Goal: Task Accomplishment & Management: Complete application form

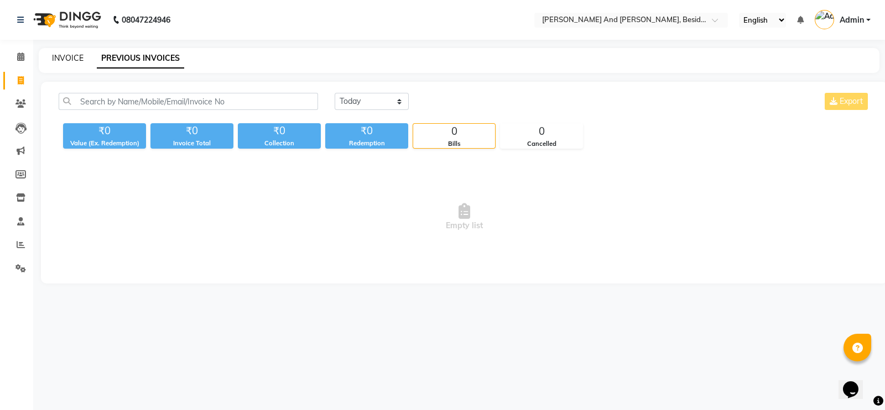
click at [56, 54] on link "INVOICE" at bounding box center [68, 58] width 32 height 10
select select "4907"
select select "service"
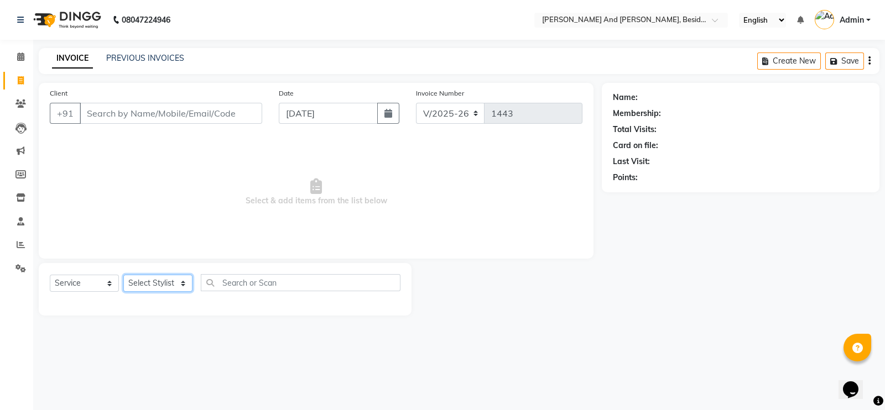
click at [190, 288] on select "Select Stylist [PERSON_NAME] [PERSON_NAME] Sanib [PERSON_NAME] [PERSON_NAME] [P…" at bounding box center [157, 283] width 69 height 17
select select "85529"
click at [123, 275] on select "Select Stylist [PERSON_NAME] [PERSON_NAME] Sanib [PERSON_NAME] [PERSON_NAME] [P…" at bounding box center [157, 283] width 69 height 17
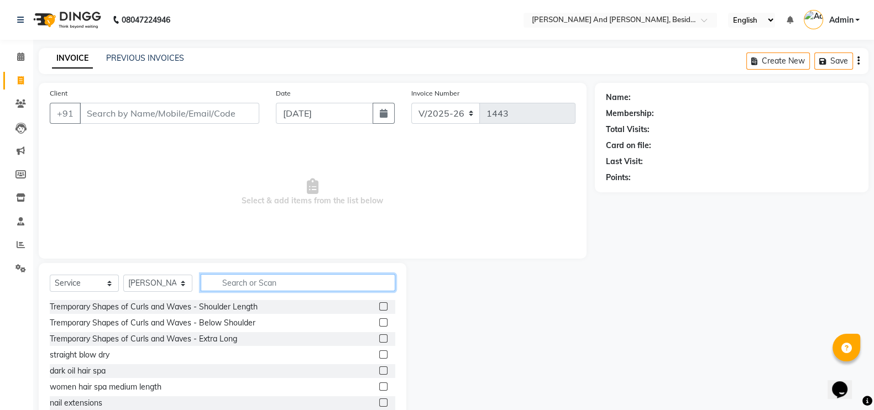
click at [246, 279] on input "text" at bounding box center [298, 282] width 195 height 17
click at [233, 279] on input "text" at bounding box center [298, 282] width 195 height 17
click at [230, 285] on input "text" at bounding box center [298, 282] width 195 height 17
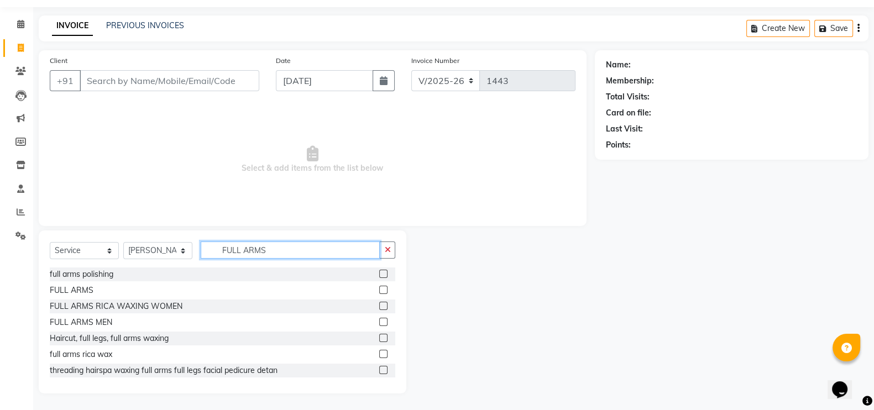
type input "FULL ARMS"
click at [379, 306] on label at bounding box center [383, 306] width 8 height 8
click at [379, 306] on input "checkbox" at bounding box center [382, 306] width 7 height 7
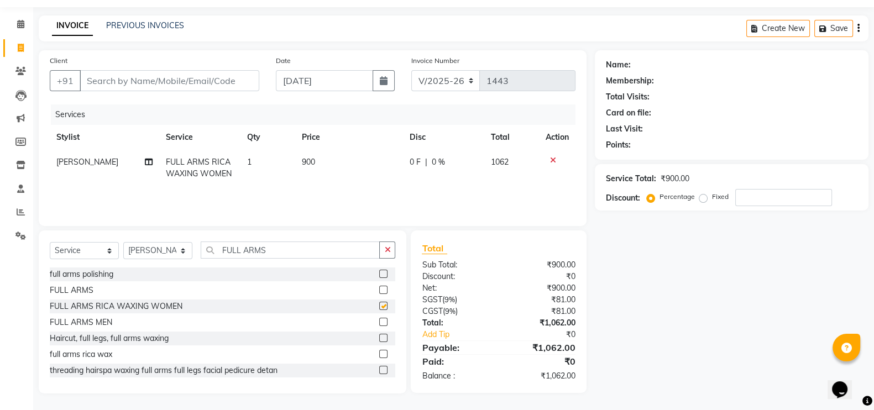
checkbox input "false"
click at [179, 252] on select "Select Stylist [PERSON_NAME] [PERSON_NAME] Sanib [PERSON_NAME] [PERSON_NAME] [P…" at bounding box center [157, 250] width 69 height 17
click at [154, 244] on select "Select Stylist [PERSON_NAME] [PERSON_NAME] Sanib [PERSON_NAME] [PERSON_NAME] [P…" at bounding box center [157, 250] width 69 height 17
click at [154, 254] on select "Select Stylist [PERSON_NAME] [PERSON_NAME] Sanib [PERSON_NAME] [PERSON_NAME] [P…" at bounding box center [157, 250] width 69 height 17
click at [154, 257] on select "Select Stylist [PERSON_NAME] [PERSON_NAME] Sanib [PERSON_NAME] [PERSON_NAME] [P…" at bounding box center [157, 250] width 69 height 17
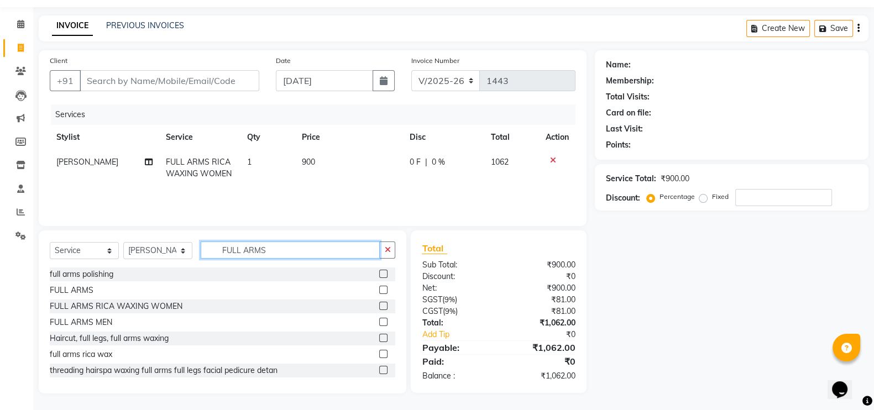
click at [303, 247] on input "FULL ARMS" at bounding box center [290, 250] width 179 height 17
type input "F"
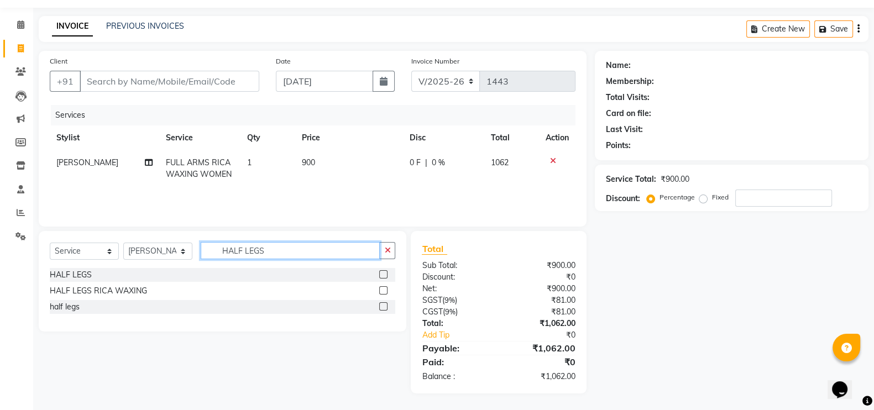
type input "HALF LEGS"
click at [384, 297] on div at bounding box center [382, 293] width 7 height 12
click at [381, 292] on label at bounding box center [383, 291] width 8 height 8
click at [381, 292] on input "checkbox" at bounding box center [382, 291] width 7 height 7
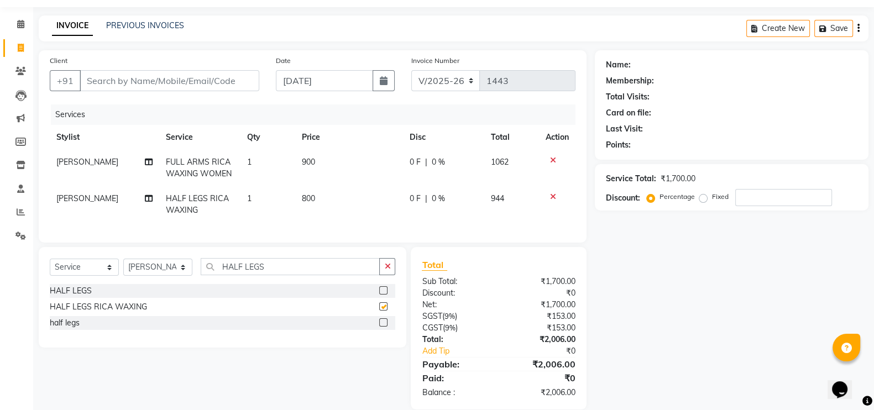
checkbox input "false"
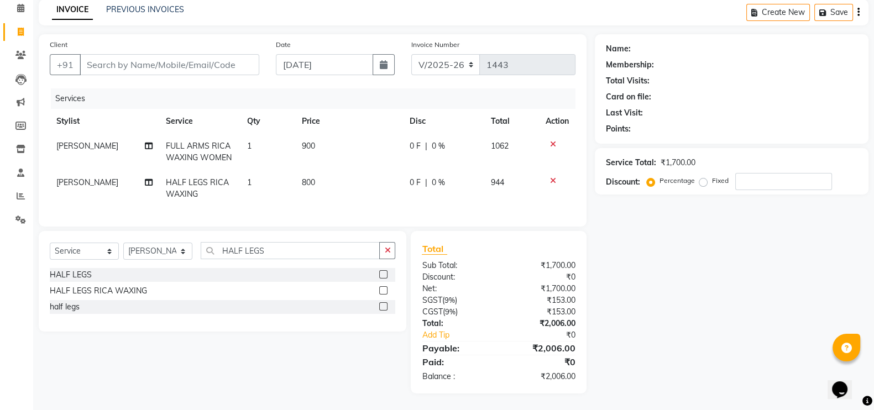
click at [268, 258] on div "Select Service Product Membership Package Voucher Prepaid Gift Card Select Styl…" at bounding box center [223, 255] width 346 height 26
click at [268, 258] on input "HALF LEGS" at bounding box center [290, 250] width 179 height 17
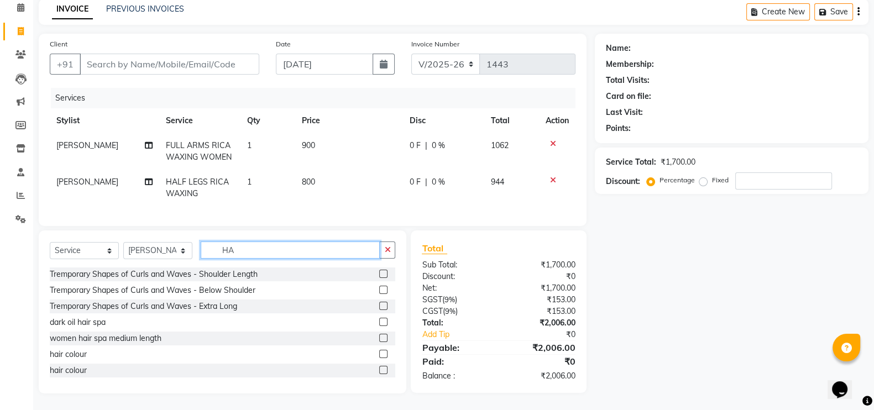
type input "H"
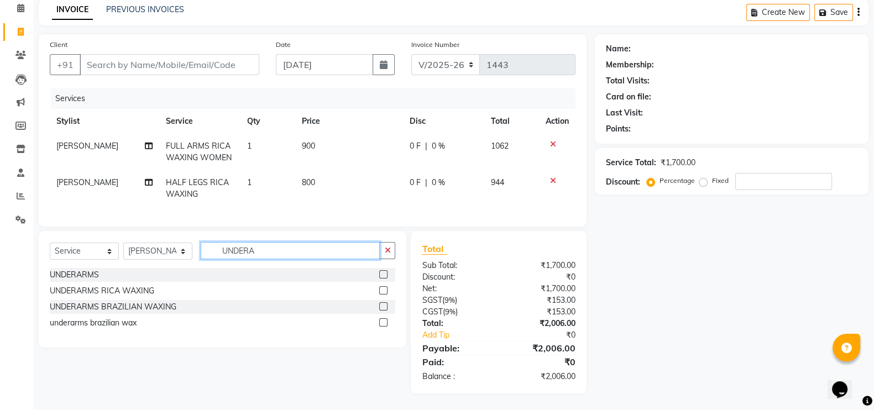
type input "UNDERA"
click at [383, 289] on label at bounding box center [383, 291] width 8 height 8
click at [383, 289] on input "checkbox" at bounding box center [382, 291] width 7 height 7
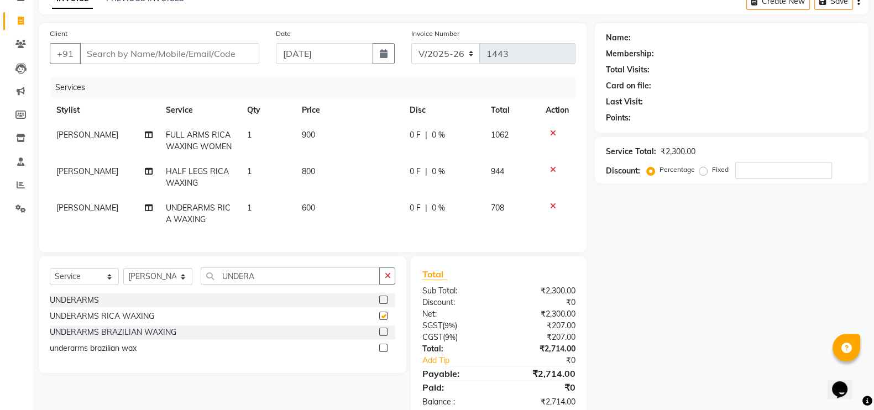
checkbox input "false"
click at [278, 285] on input "UNDERA" at bounding box center [290, 276] width 179 height 17
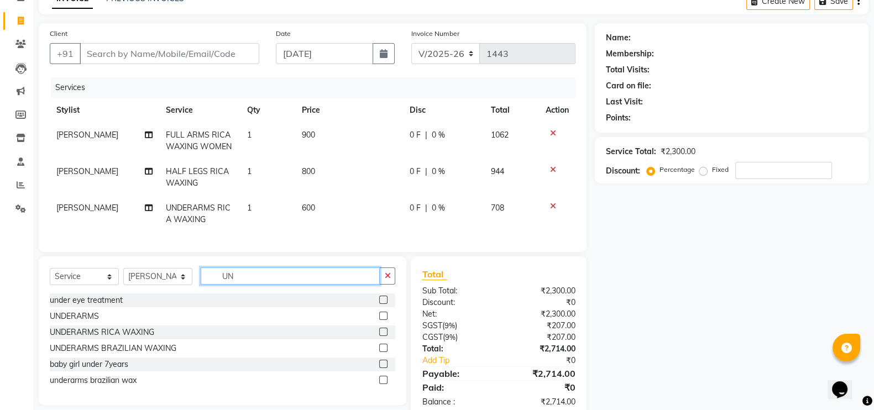
type input "U"
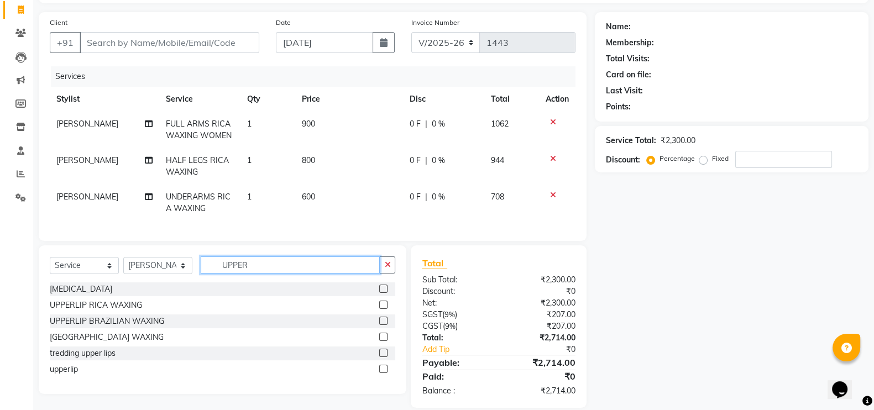
type input "UPPER"
click at [380, 357] on label at bounding box center [383, 353] width 8 height 8
click at [380, 357] on input "checkbox" at bounding box center [382, 353] width 7 height 7
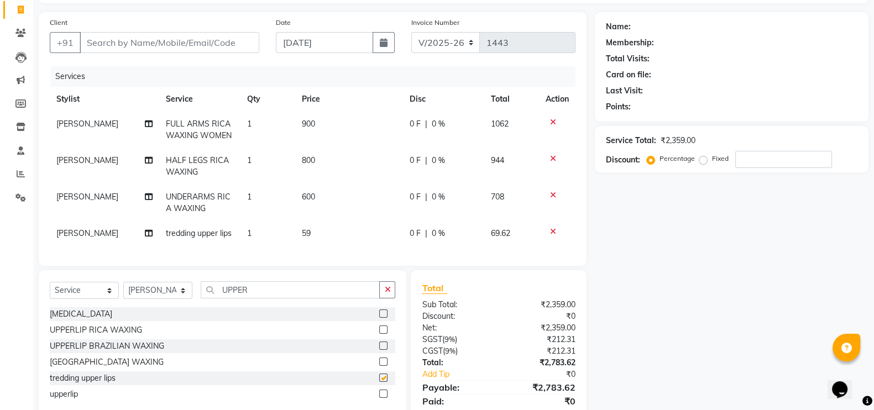
checkbox input "false"
click at [325, 233] on td "59" at bounding box center [349, 233] width 108 height 25
select select "85529"
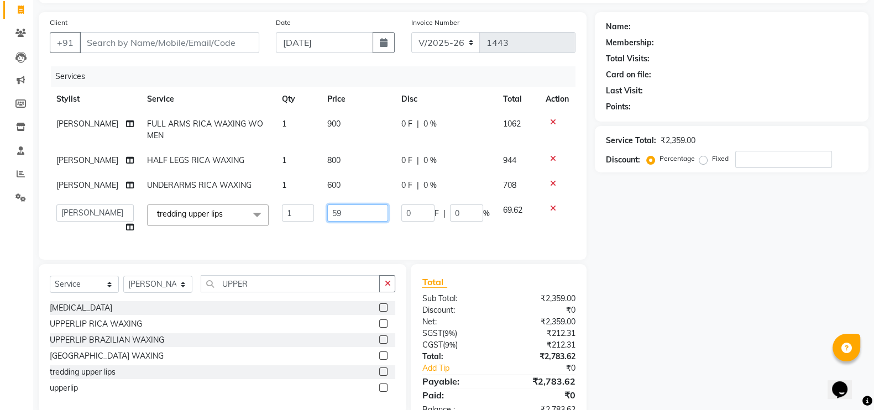
click at [347, 214] on input "59" at bounding box center [357, 213] width 61 height 17
type input "5"
type input "60"
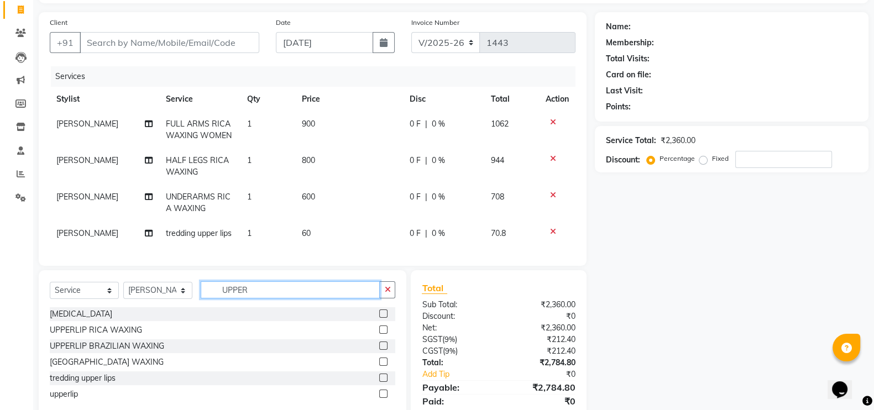
click at [278, 294] on input "UPPER" at bounding box center [290, 290] width 179 height 17
type input "U"
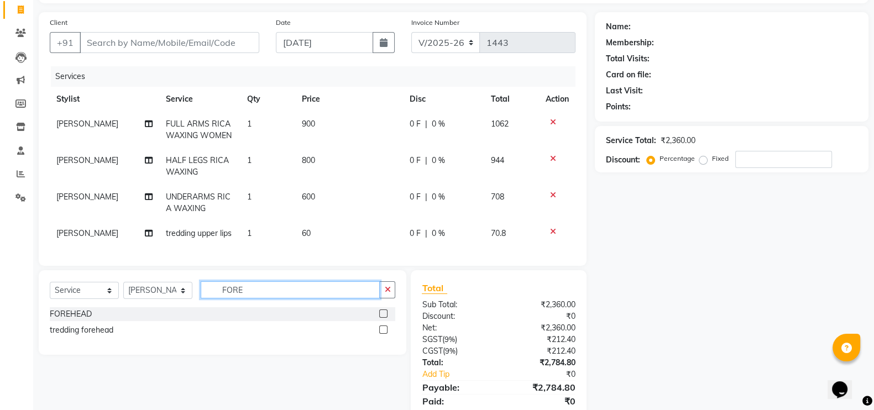
type input "FORE"
click at [385, 337] on div at bounding box center [382, 332] width 7 height 12
click at [383, 334] on label at bounding box center [383, 330] width 8 height 8
click at [383, 334] on input "checkbox" at bounding box center [382, 330] width 7 height 7
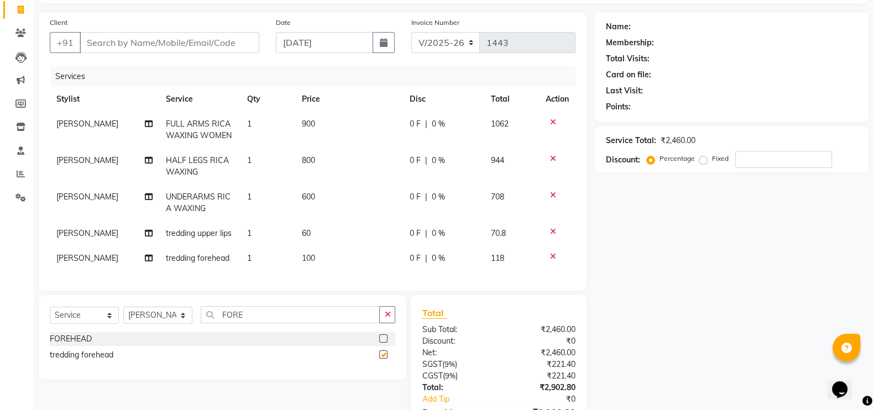
checkbox input "false"
click at [328, 250] on td "100" at bounding box center [349, 258] width 108 height 25
select select "85529"
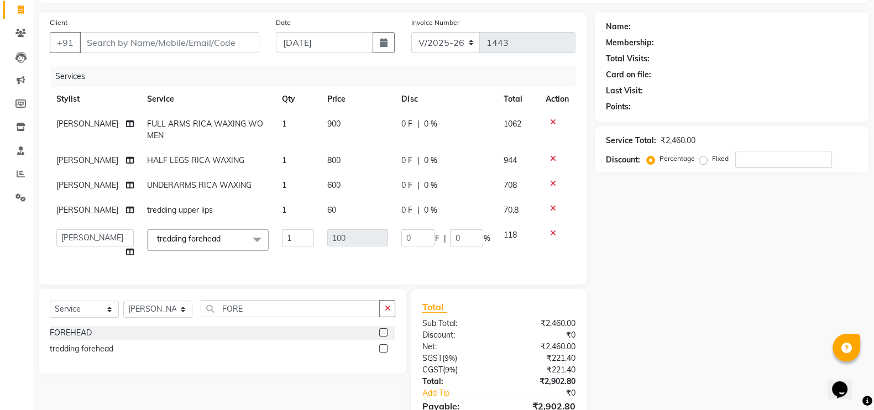
click at [554, 232] on icon at bounding box center [553, 234] width 6 height 8
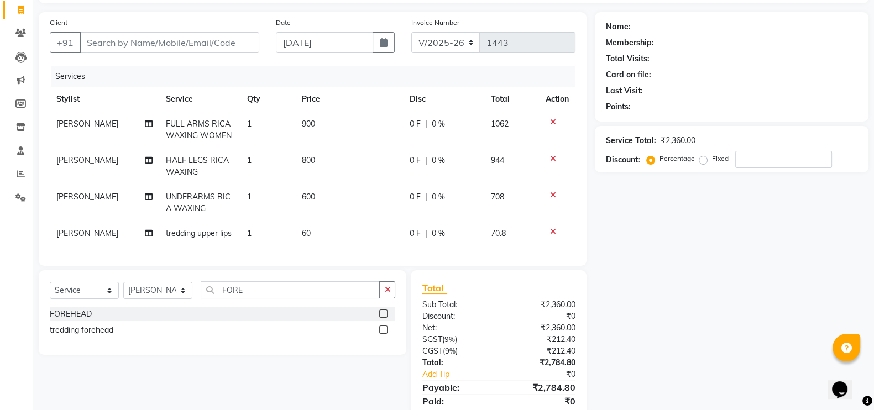
click at [383, 318] on label at bounding box center [383, 314] width 8 height 8
click at [383, 318] on input "checkbox" at bounding box center [382, 314] width 7 height 7
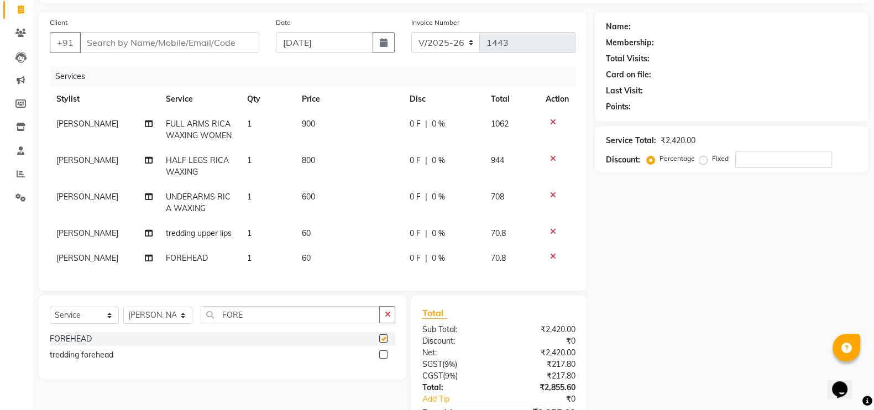
checkbox input "false"
click at [262, 324] on input "FORE" at bounding box center [290, 314] width 179 height 17
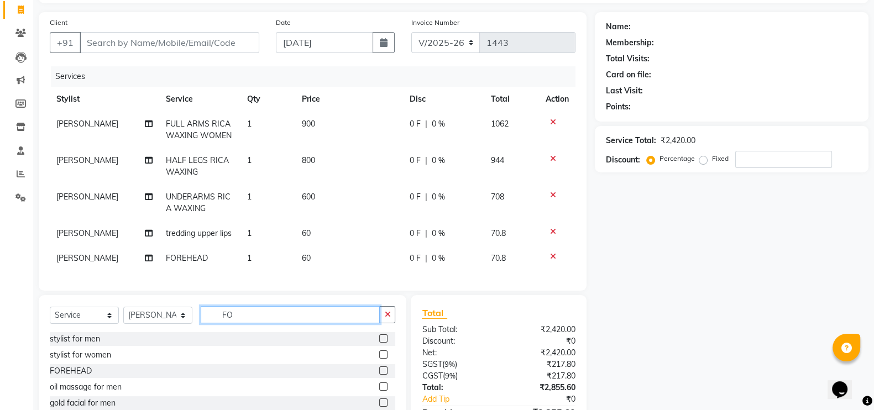
type input "F"
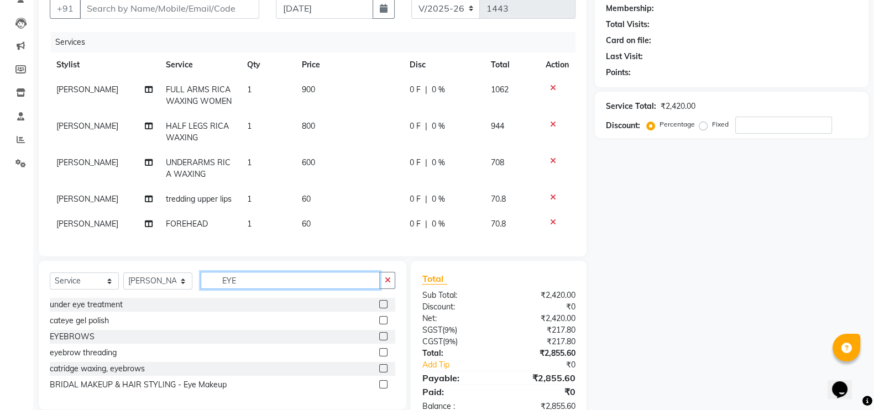
type input "EYE"
click at [552, 225] on icon at bounding box center [553, 222] width 6 height 8
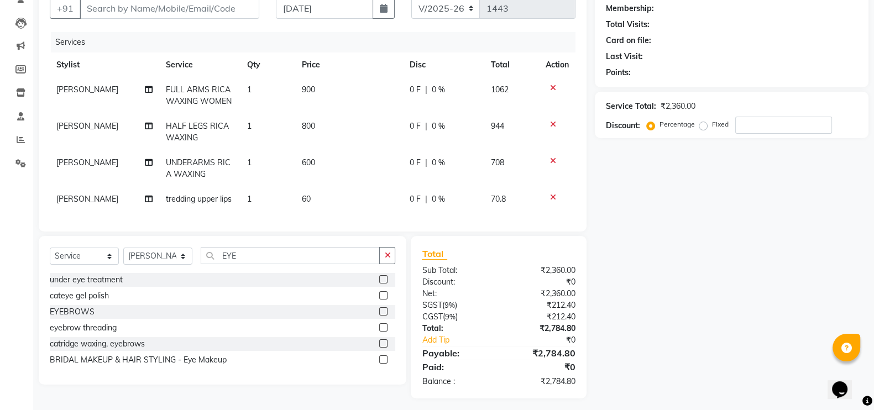
click at [384, 316] on label at bounding box center [383, 312] width 8 height 8
click at [384, 316] on input "checkbox" at bounding box center [382, 312] width 7 height 7
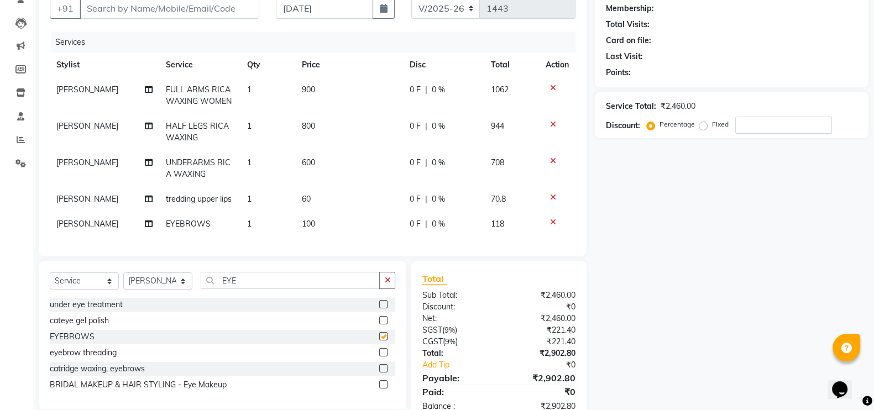
checkbox input "false"
click at [257, 289] on input "EYE" at bounding box center [290, 280] width 179 height 17
type input "E"
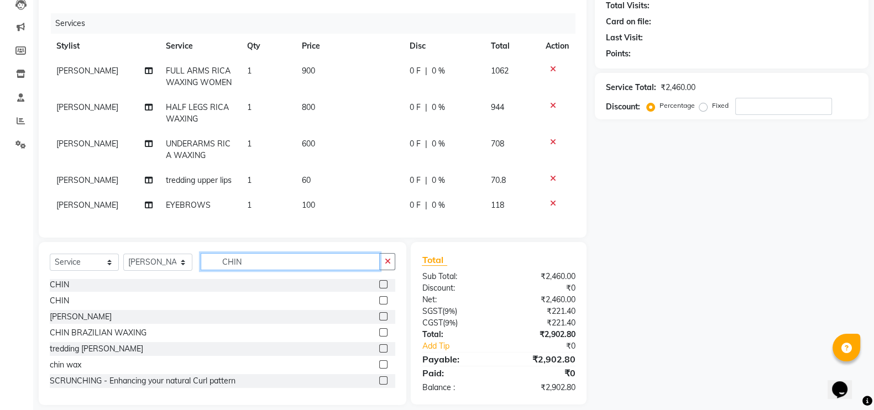
scroll to position [124, 0]
type input "CHIN"
click at [379, 352] on label at bounding box center [383, 348] width 8 height 8
click at [379, 352] on input "checkbox" at bounding box center [382, 348] width 7 height 7
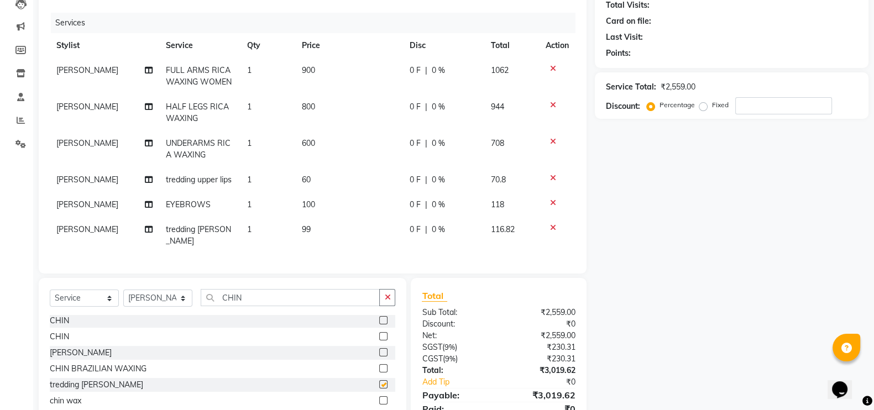
checkbox input "false"
click at [325, 233] on td "99" at bounding box center [349, 235] width 108 height 37
select select "85529"
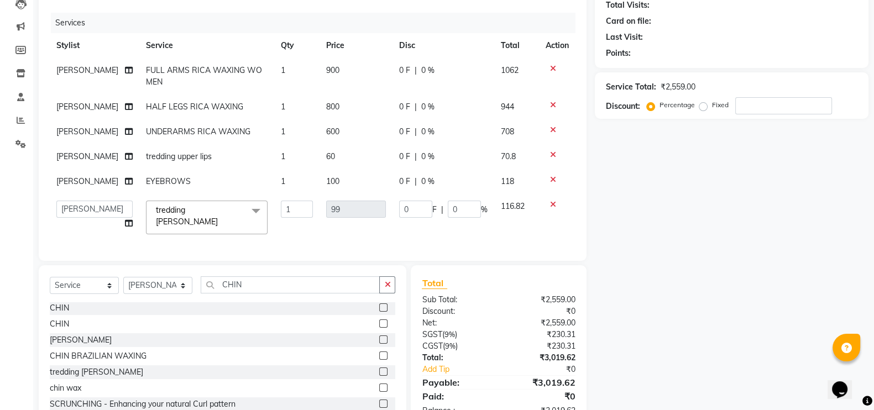
click at [551, 207] on icon at bounding box center [553, 205] width 6 height 8
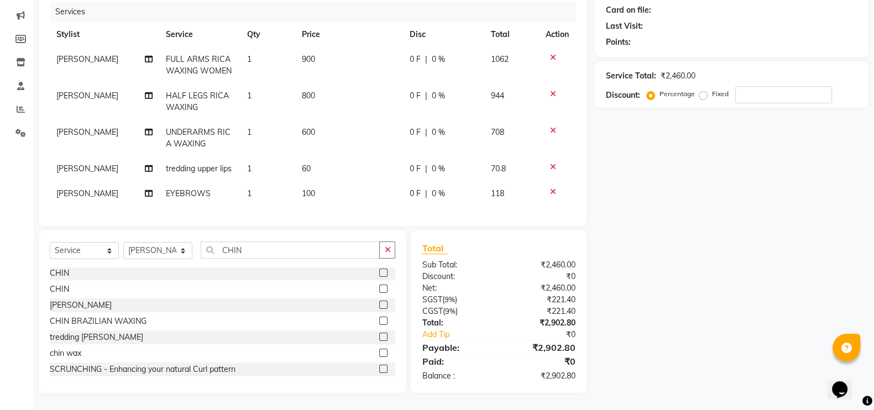
scroll to position [143, 0]
click at [260, 253] on input "CHIN" at bounding box center [290, 250] width 179 height 17
click at [379, 293] on label at bounding box center [383, 289] width 8 height 8
click at [379, 293] on input "checkbox" at bounding box center [382, 289] width 7 height 7
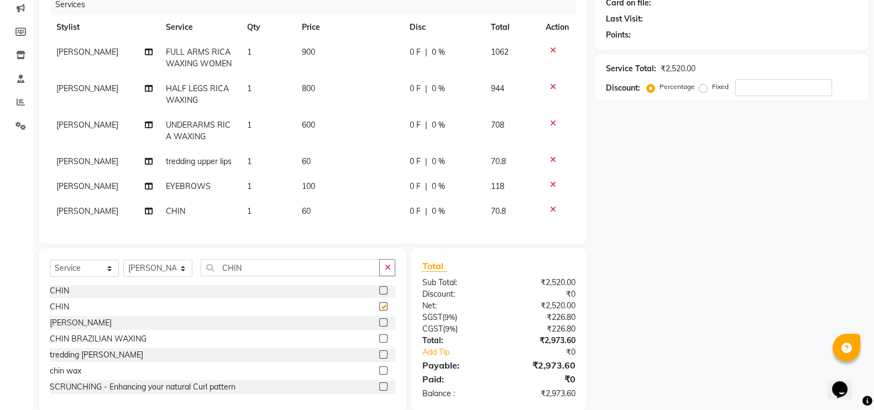
checkbox input "false"
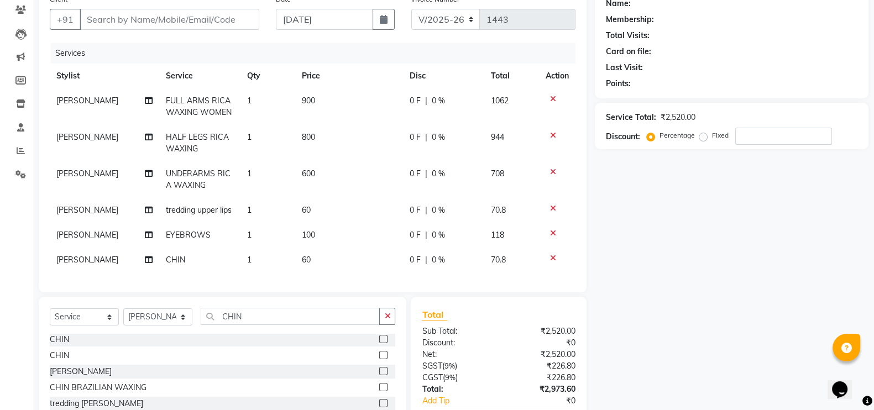
scroll to position [79, 0]
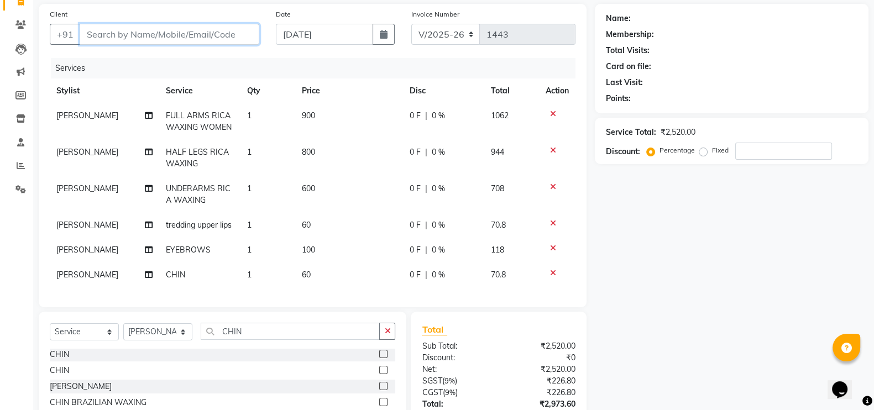
click at [166, 38] on input "Client" at bounding box center [170, 34] width 180 height 21
type input "7"
type input "0"
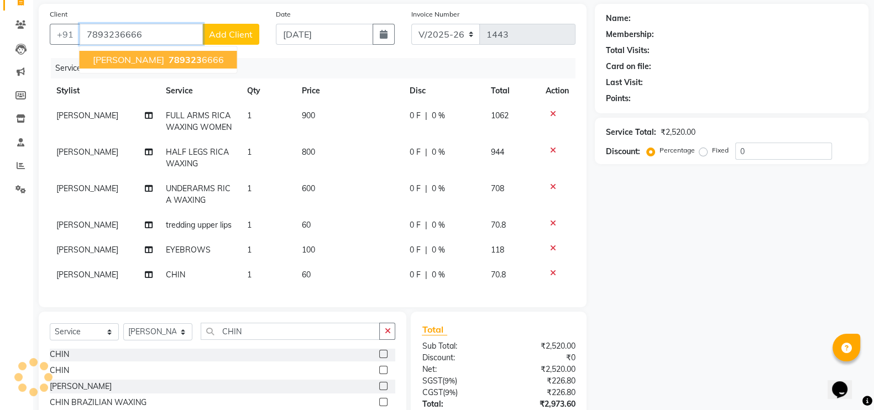
type input "7893236666"
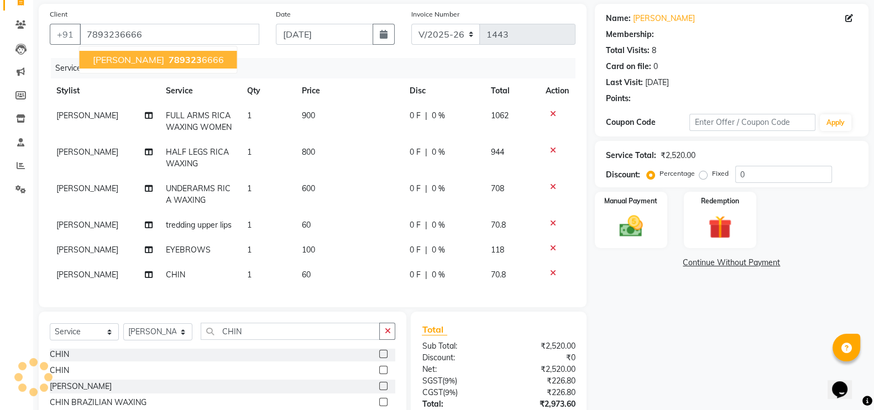
select select "1: Object"
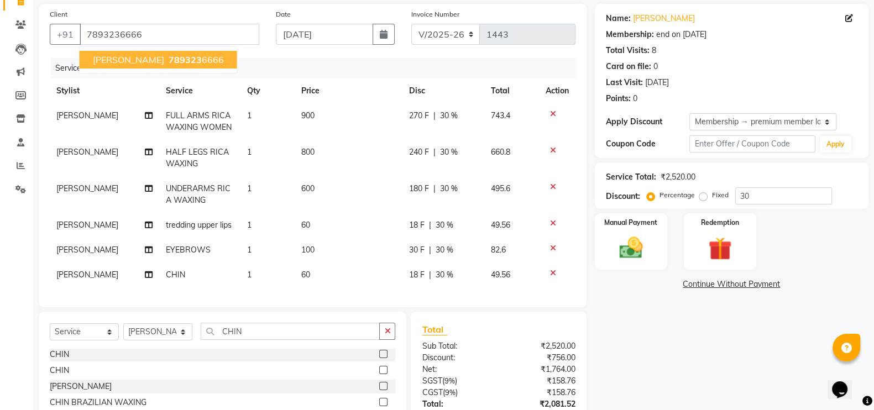
click at [169, 60] on span "789323" at bounding box center [185, 59] width 33 height 11
type input "0"
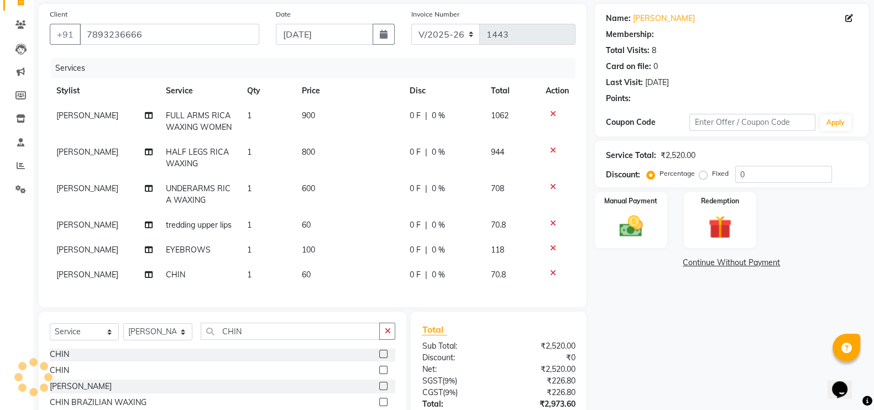
select select "1: Object"
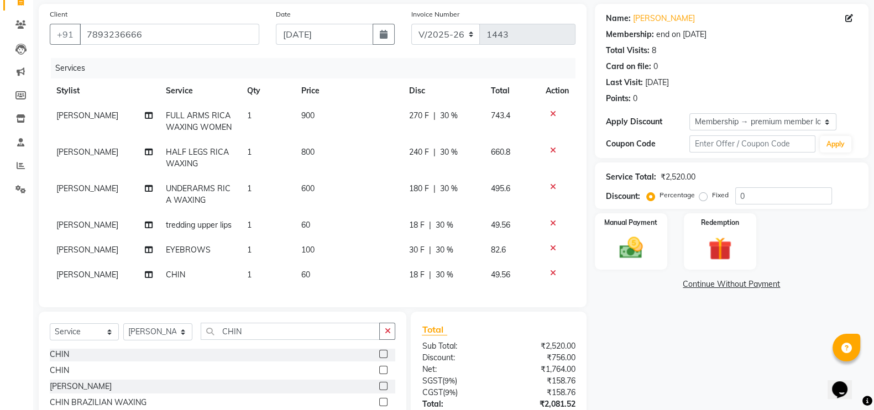
type input "30"
click at [452, 128] on td "270 F | 30 %" at bounding box center [444, 121] width 82 height 37
select select "85529"
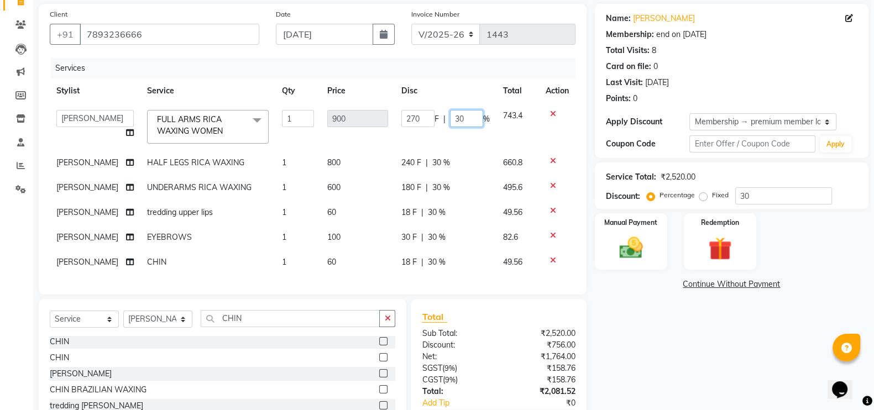
click at [475, 114] on input "30" at bounding box center [466, 118] width 33 height 17
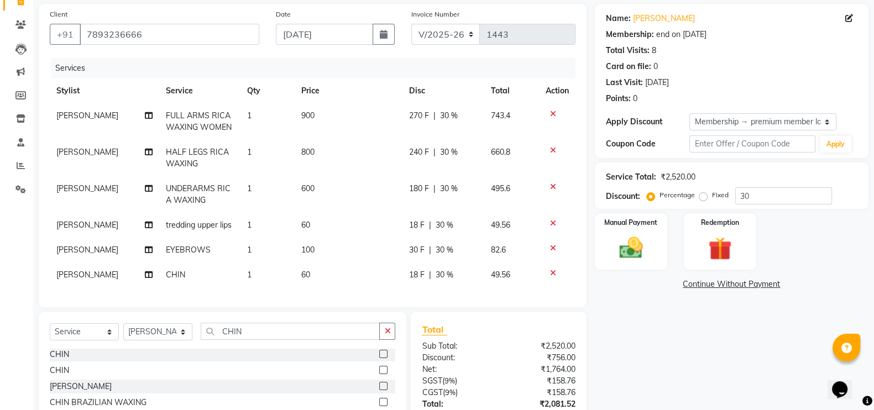
click at [440, 255] on tbody "[PERSON_NAME] FULL ARMS RICA WAXING WOMEN 1 900 270 F | 30 % 743.4 [PERSON_NAME…" at bounding box center [313, 195] width 526 height 184
click at [454, 274] on div "18 F | 30 %" at bounding box center [443, 275] width 69 height 12
select select "85529"
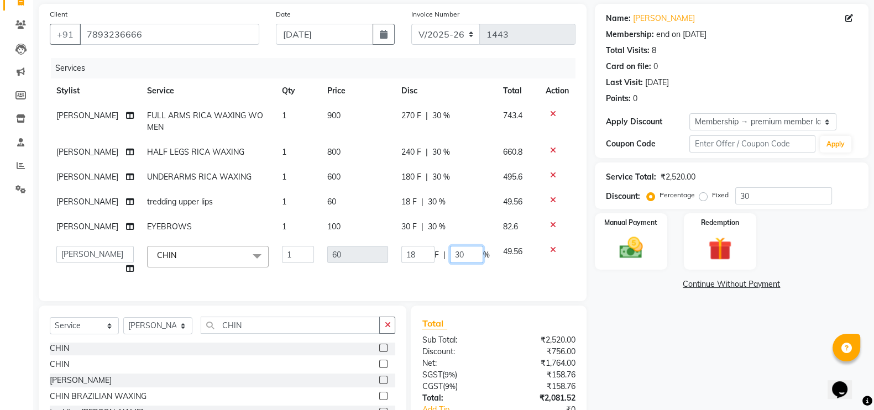
click at [467, 254] on input "30" at bounding box center [466, 254] width 33 height 17
type input "3"
type input "0"
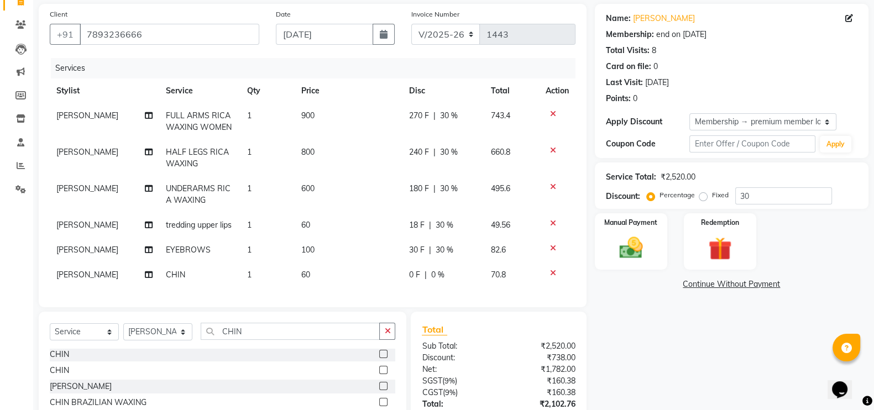
click at [429, 222] on tbody "[PERSON_NAME] FULL ARMS RICA WAXING WOMEN 1 900 270 F | 30 % 743.4 [PERSON_NAME…" at bounding box center [313, 195] width 526 height 184
click at [454, 255] on div "30 F | 30 %" at bounding box center [443, 250] width 69 height 12
select select "85529"
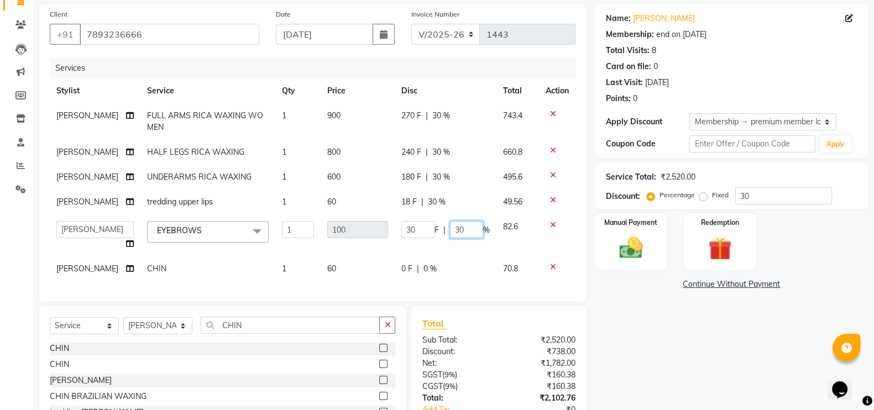
click at [467, 236] on input "30" at bounding box center [466, 229] width 33 height 17
type input "3"
type input "0"
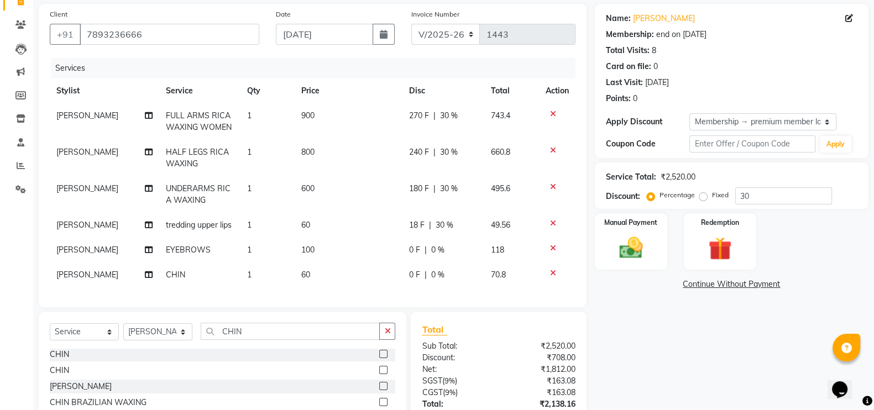
click at [444, 202] on tbody "[PERSON_NAME] FULL ARMS RICA WAXING WOMEN 1 900 270 F | 30 % 743.4 [PERSON_NAME…" at bounding box center [313, 195] width 526 height 184
click at [452, 228] on span "30 %" at bounding box center [445, 226] width 18 height 12
select select "85529"
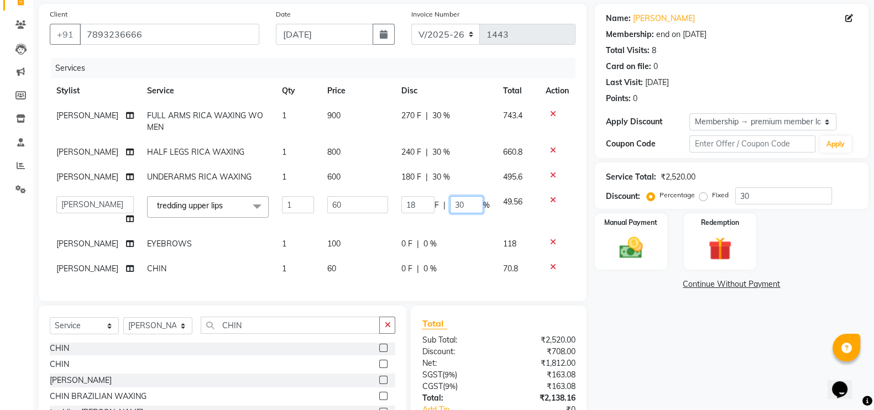
click at [467, 207] on input "30" at bounding box center [466, 204] width 33 height 17
type input "3"
type input "0"
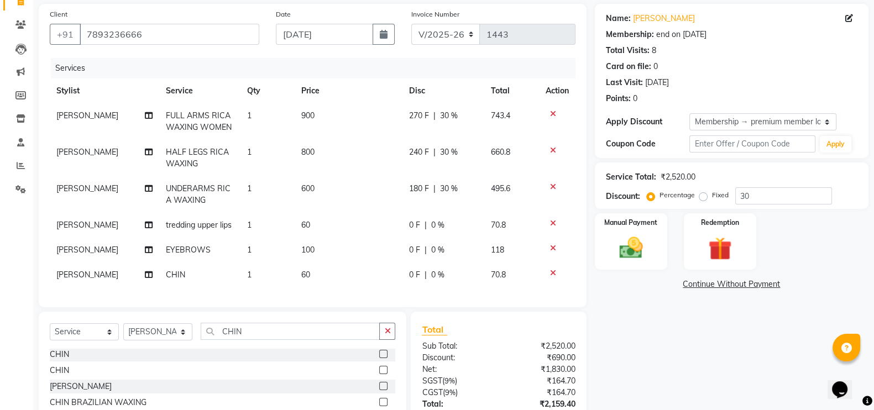
click at [649, 351] on div "Name: [PERSON_NAME] Membership: end on [DATE] Total Visits: 8 Card on file: 0 L…" at bounding box center [736, 239] width 282 height 471
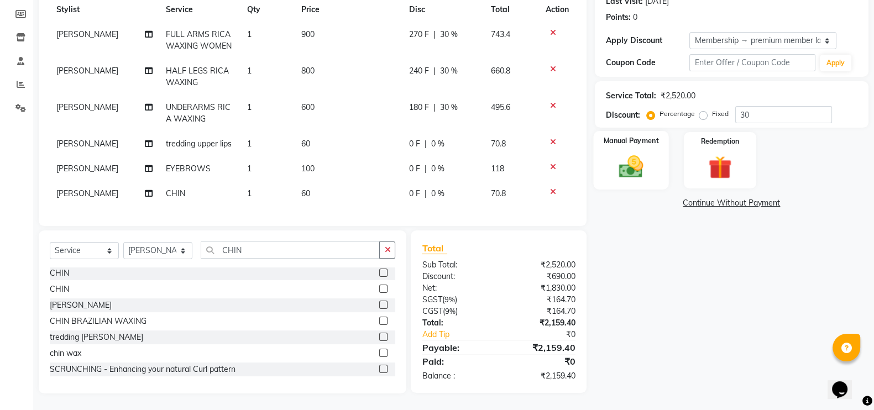
click at [639, 138] on div "Manual Payment" at bounding box center [632, 160] width 76 height 59
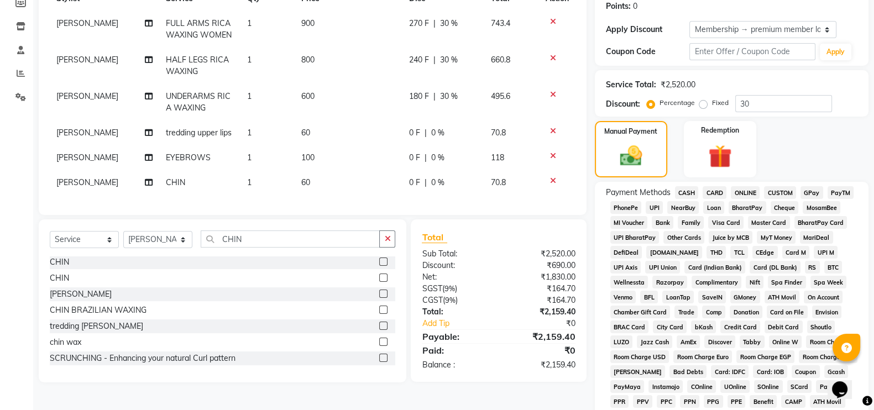
click at [815, 192] on span "GPay" at bounding box center [812, 192] width 23 height 13
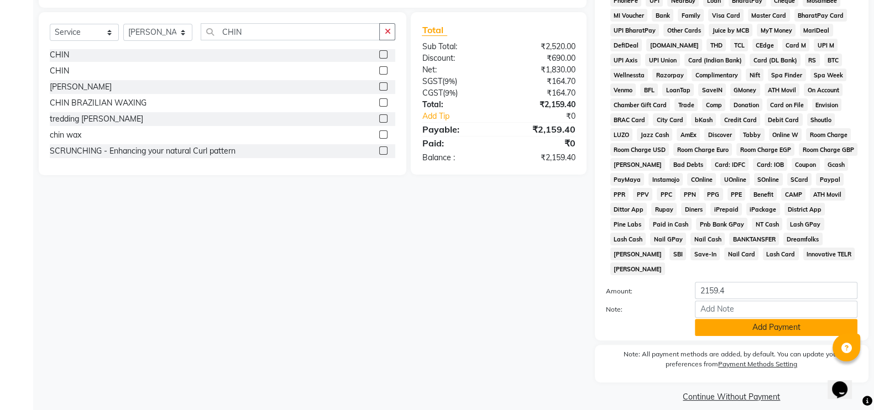
click at [736, 319] on button "Add Payment" at bounding box center [776, 327] width 163 height 17
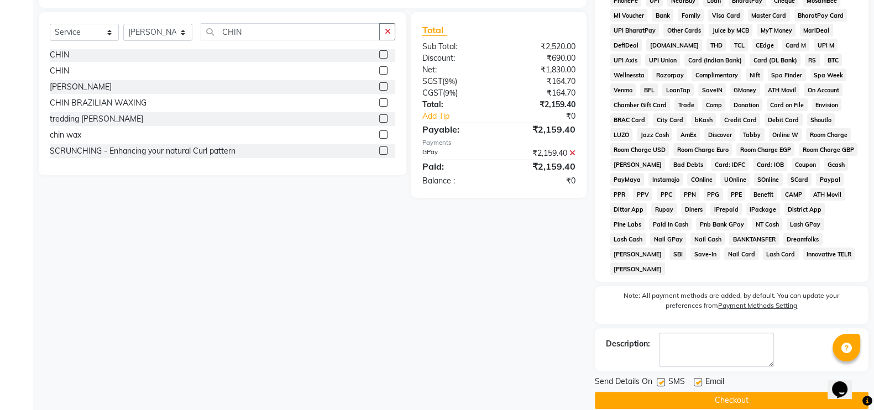
click at [699, 392] on button "Checkout" at bounding box center [732, 400] width 274 height 17
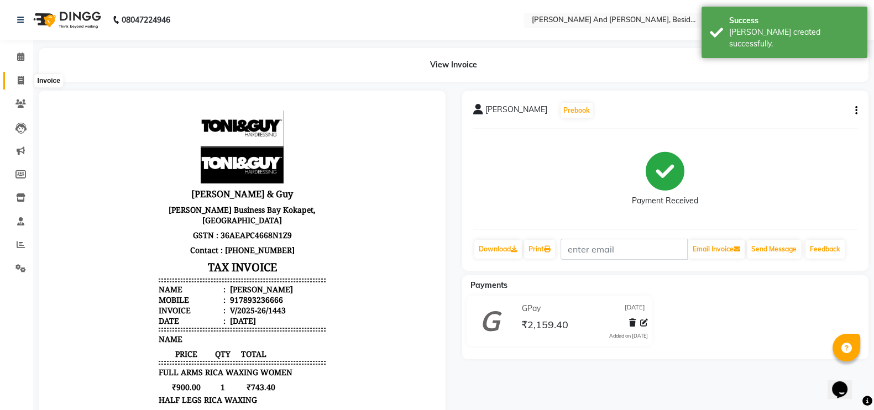
click at [21, 77] on icon at bounding box center [21, 80] width 6 height 8
select select "service"
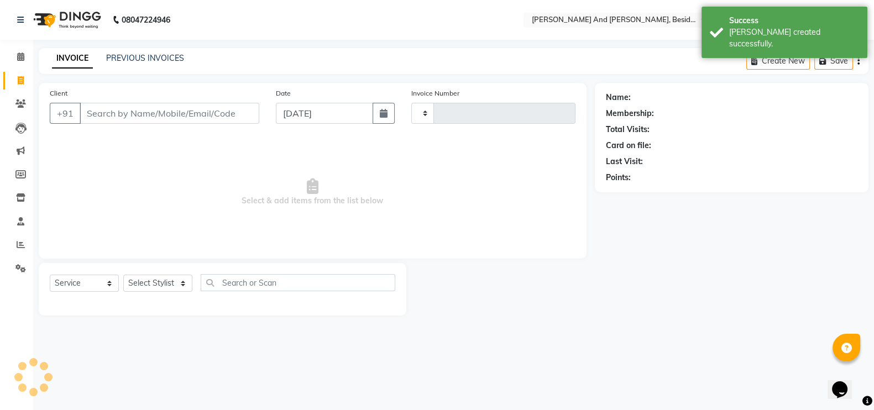
type input "1444"
select select "4907"
click at [127, 57] on link "PREVIOUS INVOICES" at bounding box center [145, 58] width 78 height 10
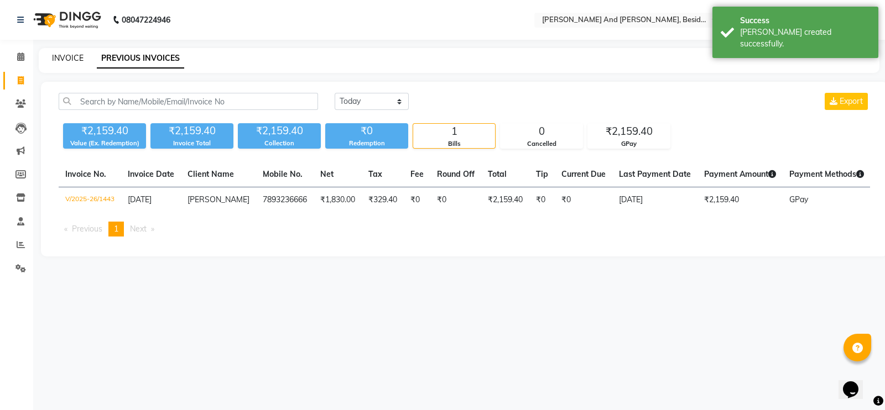
click at [60, 63] on link "INVOICE" at bounding box center [68, 58] width 32 height 10
select select "4907"
select select "service"
